Goal: Transaction & Acquisition: Subscribe to service/newsletter

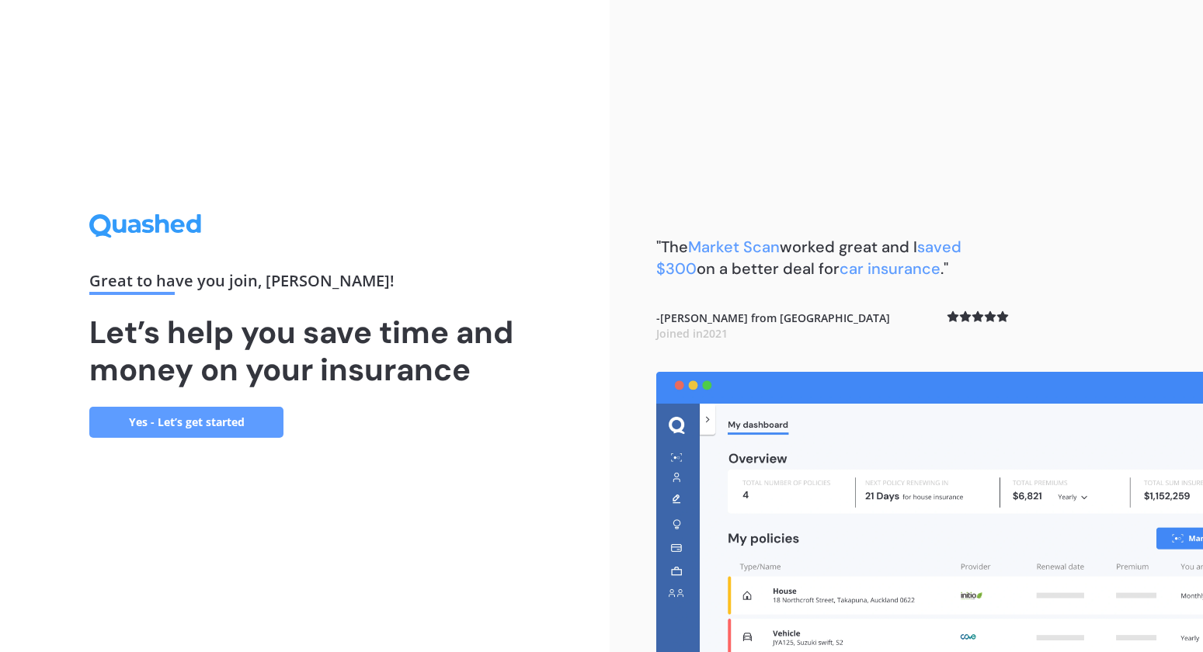
click at [158, 426] on link "Yes - Let’s get started" at bounding box center [186, 422] width 194 height 31
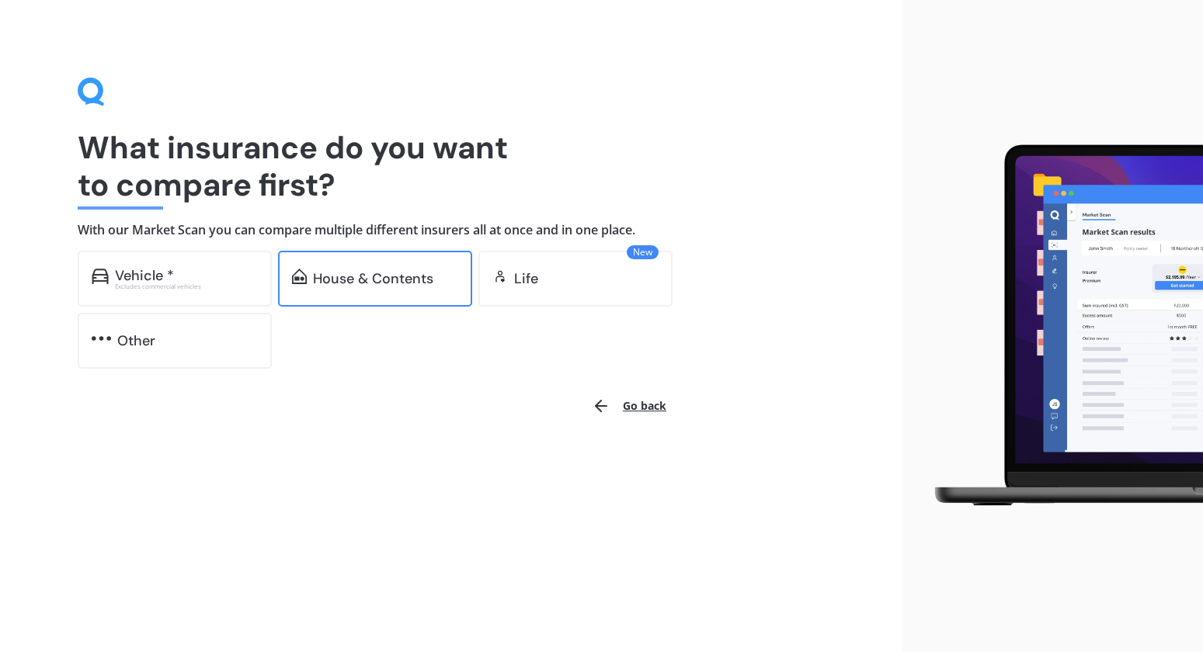
click at [406, 273] on div "House & Contents" at bounding box center [373, 279] width 120 height 16
